Goal: Navigation & Orientation: Find specific page/section

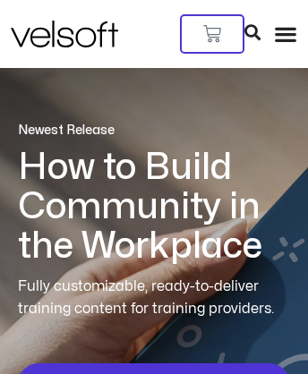
scroll to position [6438, 0]
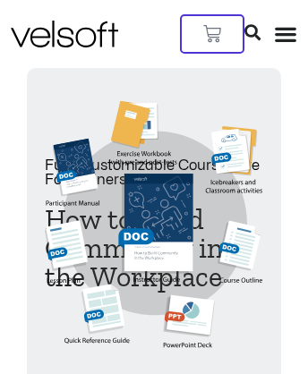
scroll to position [2981, 39]
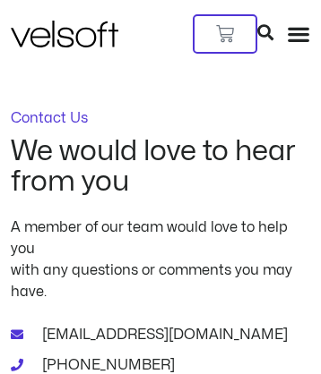
click at [54, 21] on img at bounding box center [64, 34] width 107 height 27
